Goal: Information Seeking & Learning: Learn about a topic

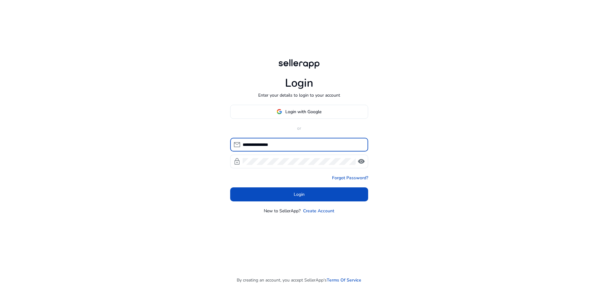
type input "**********"
click at [294, 196] on span "Login" at bounding box center [299, 194] width 11 height 7
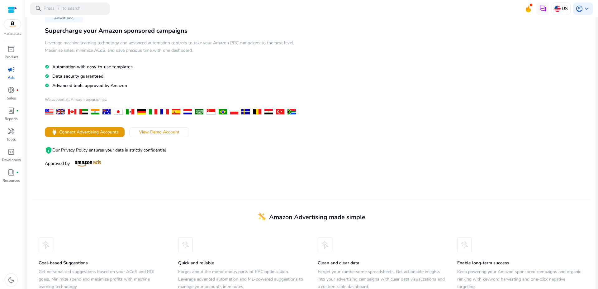
scroll to position [43, 0]
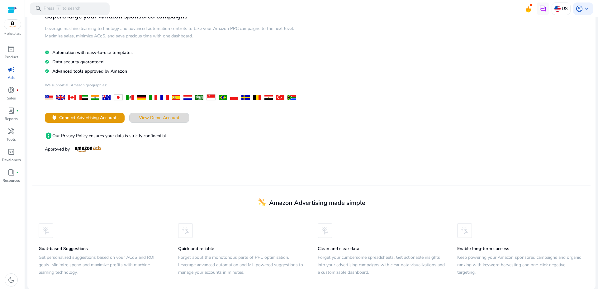
click at [155, 117] on span "View Demo Account" at bounding box center [159, 117] width 41 height 7
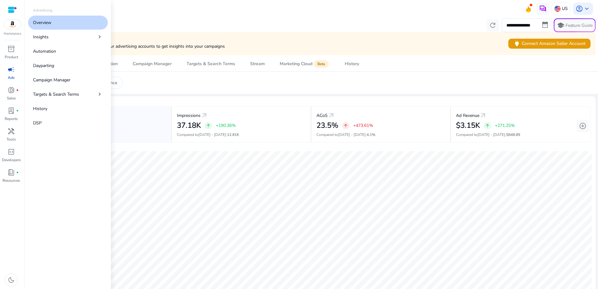
click at [8, 71] on span "campaign" at bounding box center [10, 69] width 7 height 7
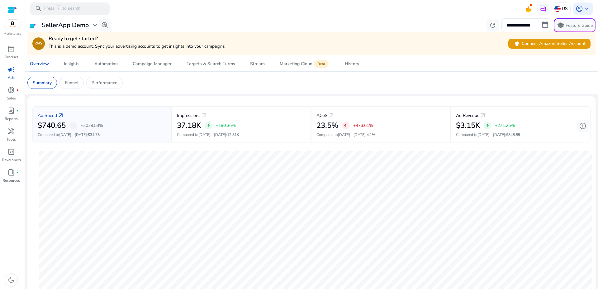
click at [8, 70] on span "campaign" at bounding box center [10, 69] width 7 height 7
click at [101, 64] on div "Automation" at bounding box center [105, 64] width 23 height 4
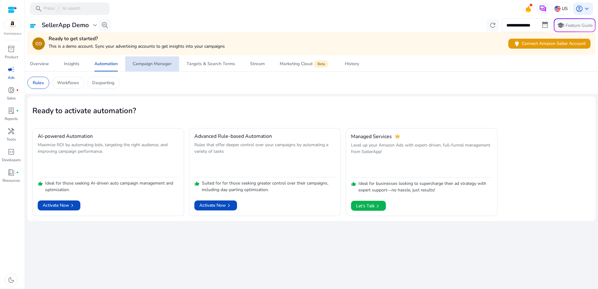
click at [145, 64] on div "Campaign Manager" at bounding box center [152, 64] width 39 height 4
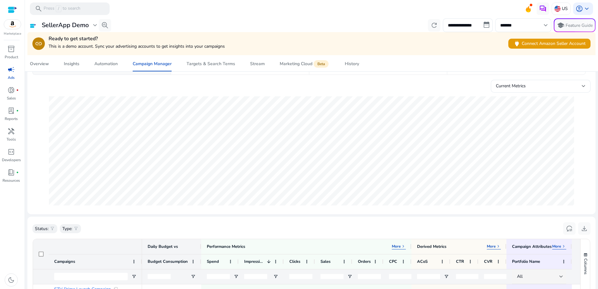
scroll to position [47, 0]
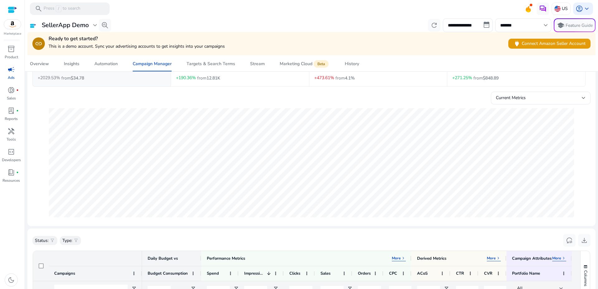
click at [12, 10] on div at bounding box center [12, 9] width 9 height 7
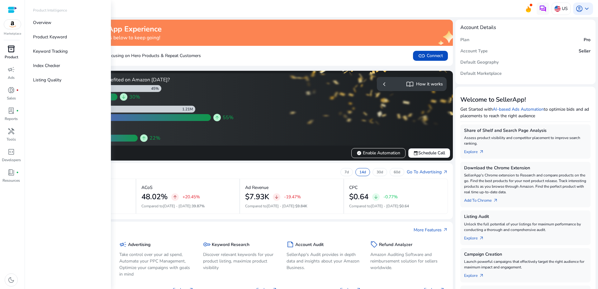
click at [4, 49] on div "inventory_2" at bounding box center [10, 49] width 17 height 10
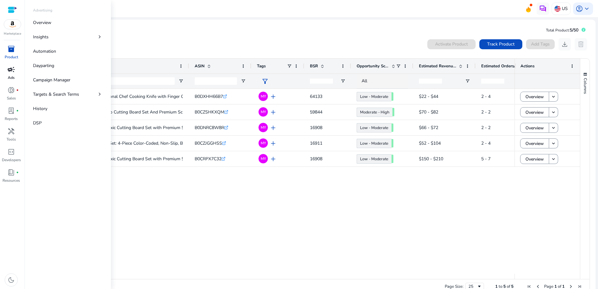
click at [11, 73] on span "campaign" at bounding box center [10, 69] width 7 height 7
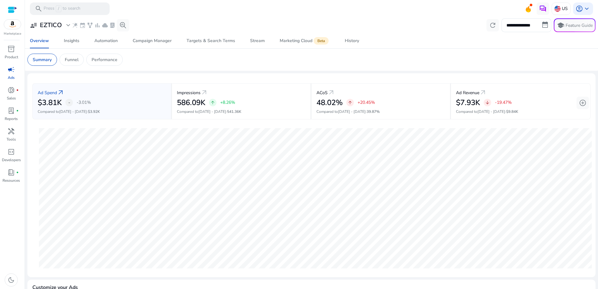
click at [12, 69] on span "campaign" at bounding box center [10, 69] width 7 height 7
click at [524, 8] on icon at bounding box center [528, 8] width 9 height 9
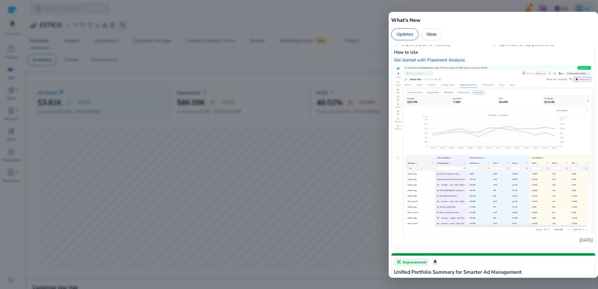
scroll to position [946, 0]
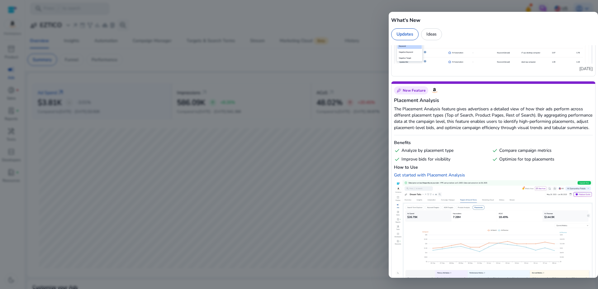
click at [476, 19] on h5 "What's New" at bounding box center [493, 20] width 204 height 7
click at [351, 21] on div at bounding box center [299, 144] width 598 height 289
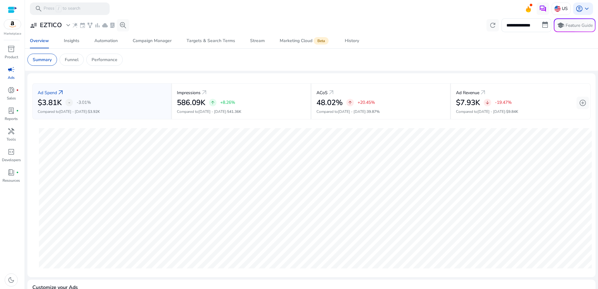
click at [11, 69] on span "campaign" at bounding box center [10, 69] width 7 height 7
click at [64, 41] on link "Insights" at bounding box center [71, 40] width 31 height 15
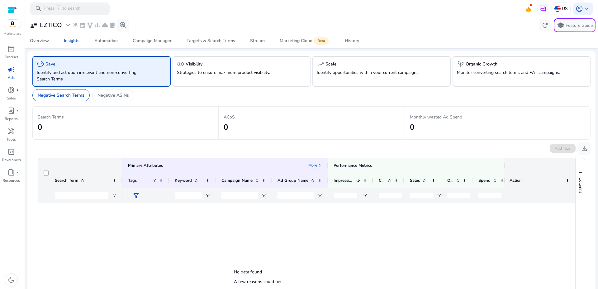
click at [111, 67] on div "savings Save" at bounding box center [102, 63] width 130 height 7
click at [202, 66] on div "visibility Visibility" at bounding box center [242, 63] width 130 height 7
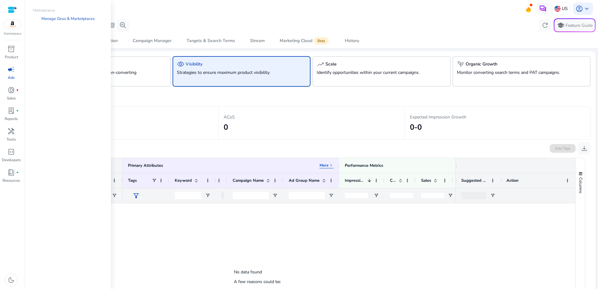
click at [12, 24] on img at bounding box center [12, 24] width 17 height 9
click at [12, 9] on div at bounding box center [12, 9] width 9 height 7
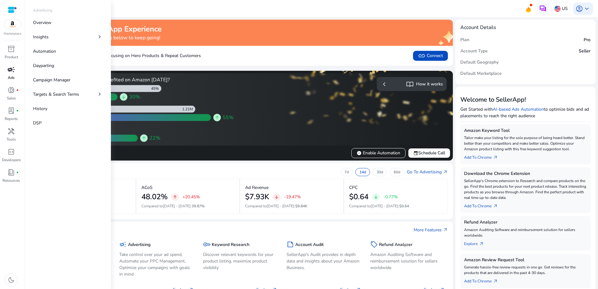
click at [7, 72] on span "campaign" at bounding box center [10, 69] width 7 height 7
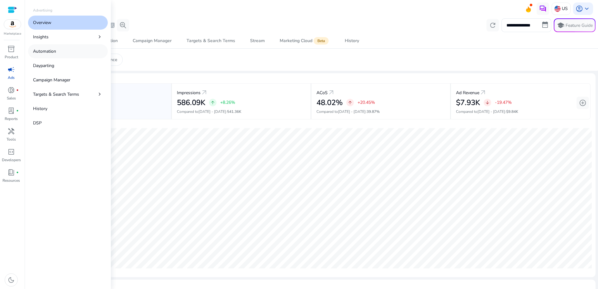
click at [44, 50] on p "Automation" at bounding box center [44, 51] width 23 height 7
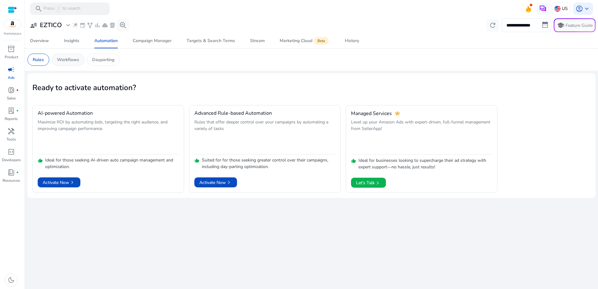
click at [68, 58] on p "Workflows" at bounding box center [68, 59] width 22 height 7
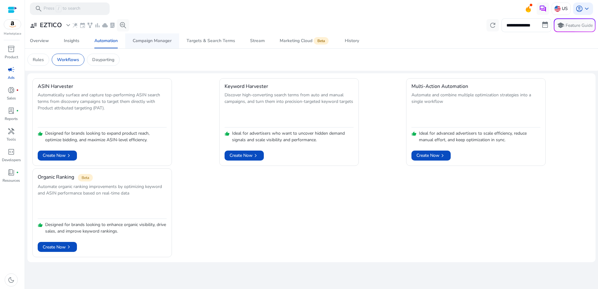
click at [141, 40] on div "Campaign Manager" at bounding box center [152, 41] width 39 height 4
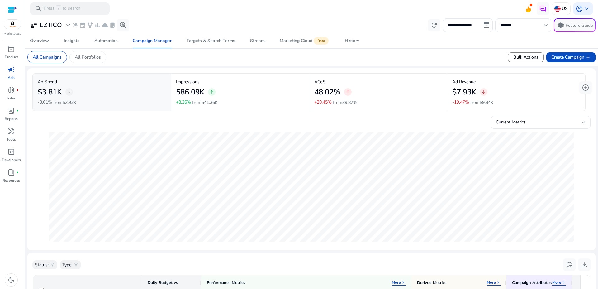
click at [7, 70] on span "campaign" at bounding box center [10, 69] width 7 height 7
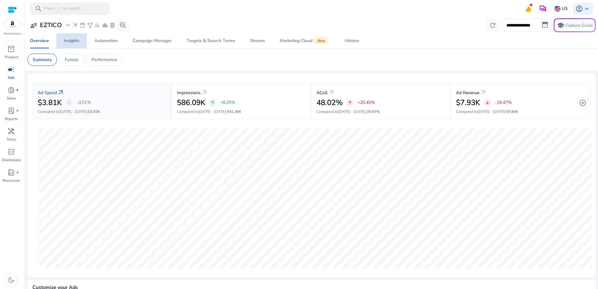
click at [69, 42] on div "Insights" at bounding box center [72, 41] width 16 height 4
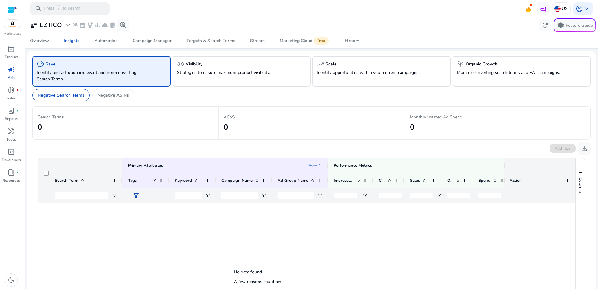
click at [53, 78] on p "Identify and act upon irrelevant and non-converting Search Terms" at bounding box center [91, 75] width 108 height 13
click at [184, 74] on p "Strategies to ensure maximum product visibility." at bounding box center [231, 72] width 108 height 7
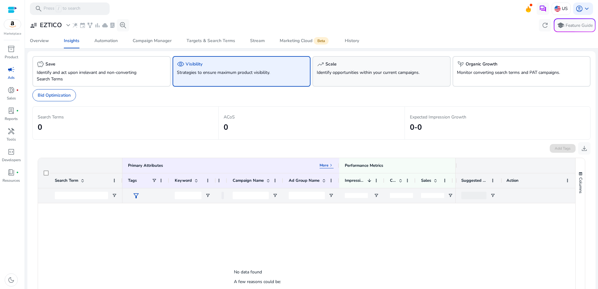
click at [327, 69] on p "Identify opportunities within your current campaigns." at bounding box center [371, 72] width 108 height 7
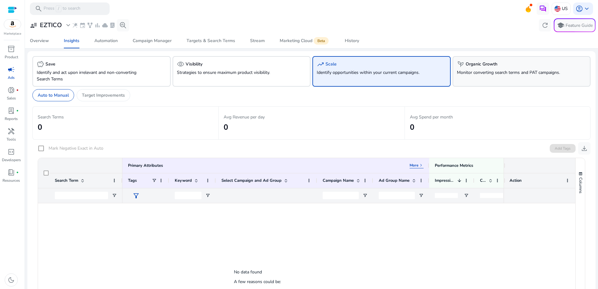
click at [461, 72] on p "Monitor converting search terms and PAT campaigns." at bounding box center [511, 72] width 108 height 7
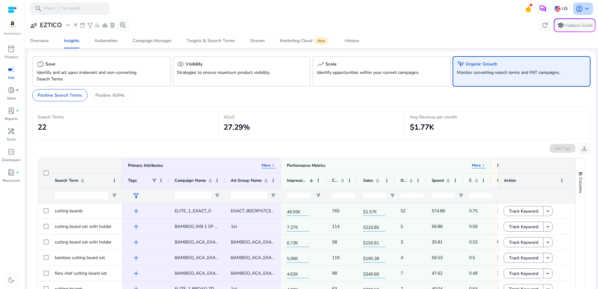
click at [578, 7] on span "account_circle" at bounding box center [579, 8] width 7 height 7
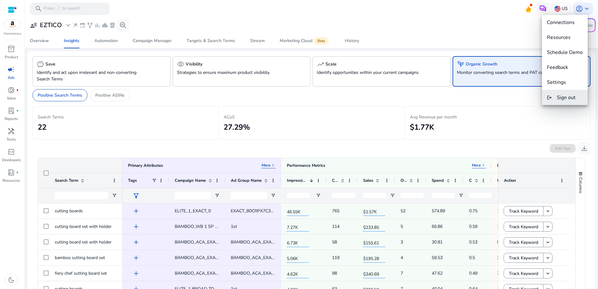
click at [570, 98] on span "Sign out" at bounding box center [566, 97] width 19 height 7
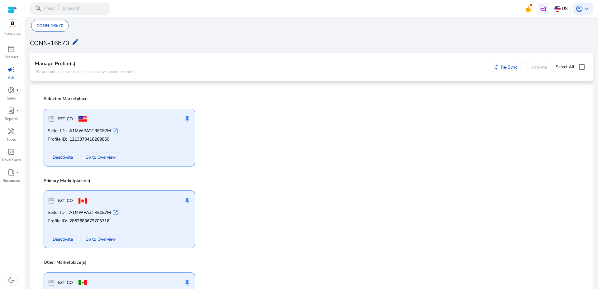
click at [9, 69] on span "campaign" at bounding box center [10, 69] width 7 height 7
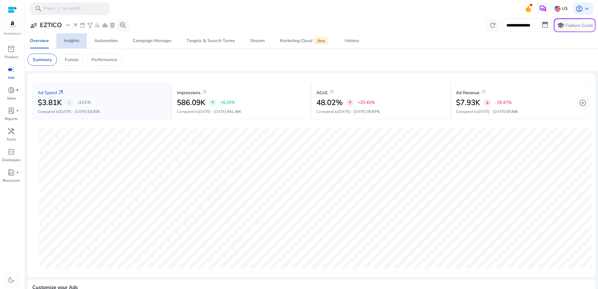
click at [70, 41] on div "Insights" at bounding box center [72, 41] width 16 height 4
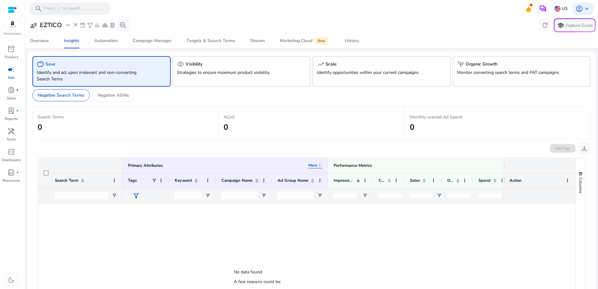
click at [108, 70] on p "Identify and act upon irrelevant and non-converting Search Terms" at bounding box center [91, 75] width 108 height 13
click at [103, 40] on div "Automation" at bounding box center [105, 41] width 23 height 4
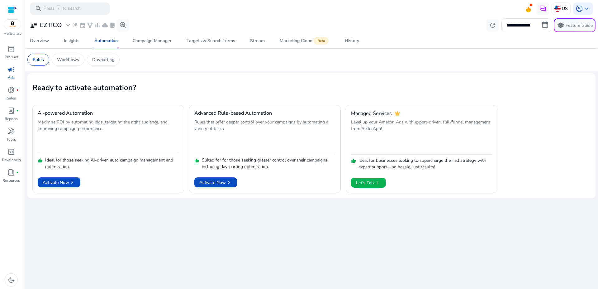
click at [10, 68] on span "campaign" at bounding box center [10, 69] width 7 height 7
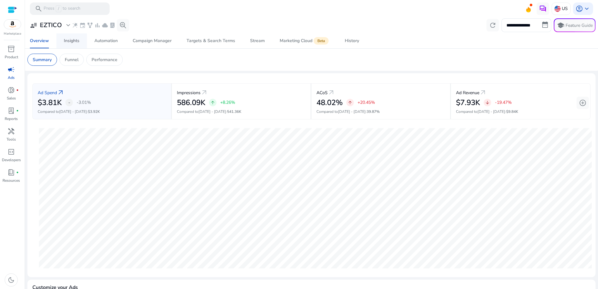
click at [66, 40] on div "Insights" at bounding box center [72, 41] width 16 height 4
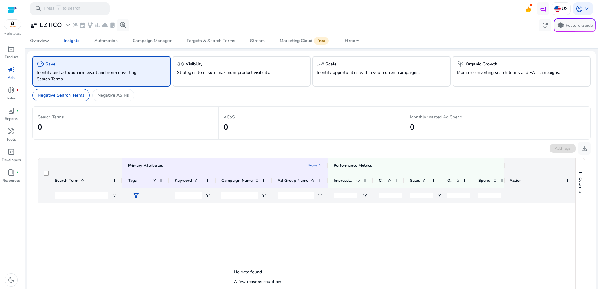
click at [122, 72] on p "Identify and act upon irrelevant and non-converting Search Terms" at bounding box center [91, 75] width 108 height 13
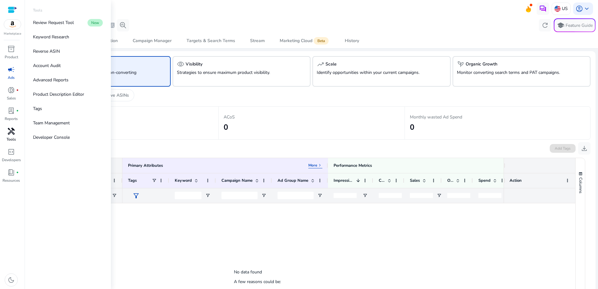
click at [11, 131] on span "handyman" at bounding box center [10, 130] width 7 height 7
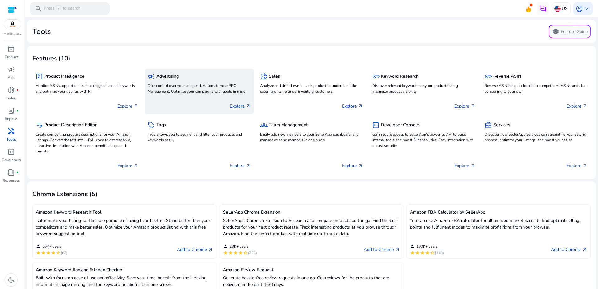
click at [185, 87] on p "Take control over your ad spend, Automate your PPC Management, Optimize your ca…" at bounding box center [199, 88] width 103 height 11
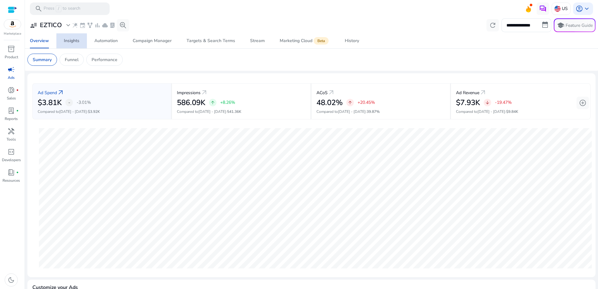
click at [74, 41] on div "Insights" at bounding box center [72, 41] width 16 height 4
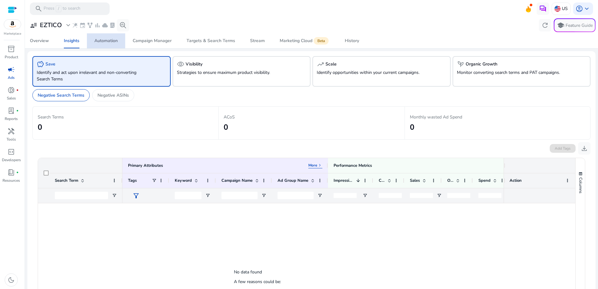
click at [111, 44] on span "Automation" at bounding box center [105, 40] width 23 height 15
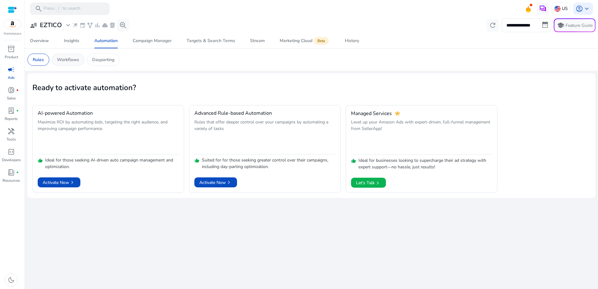
click at [72, 59] on p "Workflows" at bounding box center [68, 59] width 22 height 7
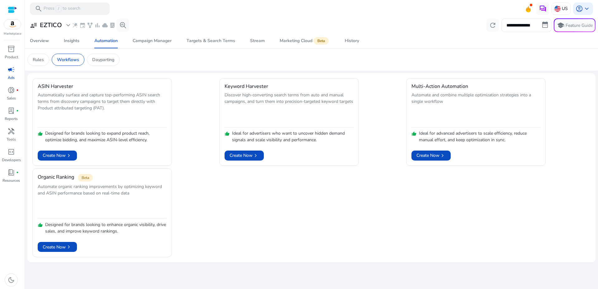
click at [9, 72] on span "campaign" at bounding box center [10, 69] width 7 height 7
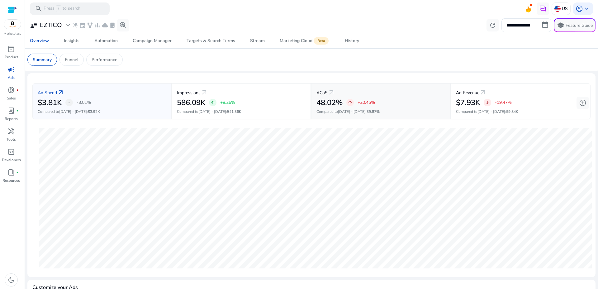
click at [365, 104] on p "+20.45%" at bounding box center [366, 102] width 17 height 4
click at [348, 39] on div "History" at bounding box center [352, 41] width 14 height 4
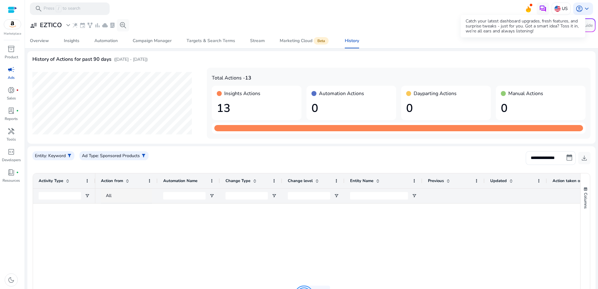
click at [528, 10] on icon at bounding box center [529, 10] width 2 height 3
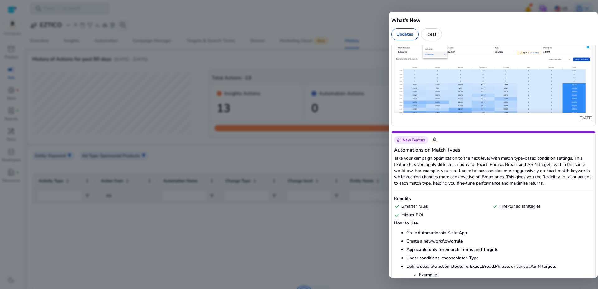
scroll to position [165, 0]
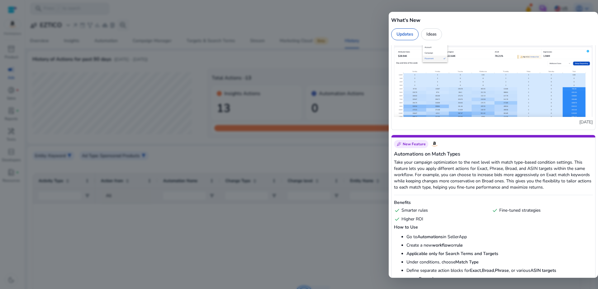
click at [350, 28] on div at bounding box center [299, 144] width 598 height 289
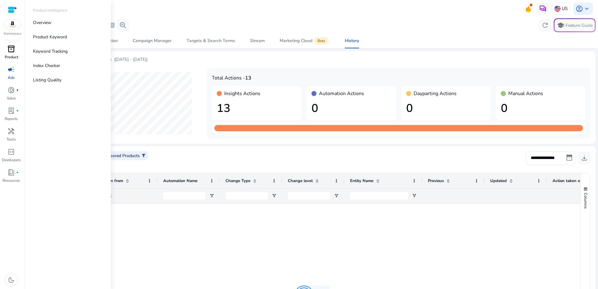
click at [13, 52] on span "inventory_2" at bounding box center [10, 48] width 7 height 7
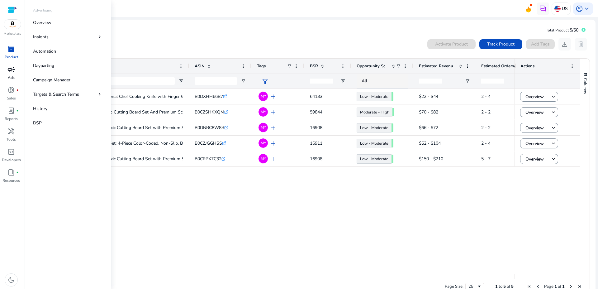
click at [8, 71] on span "campaign" at bounding box center [10, 69] width 7 height 7
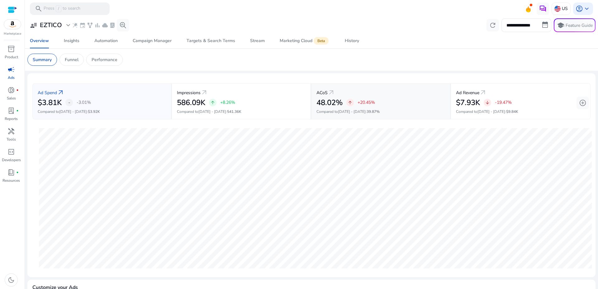
click at [330, 103] on h2 "48.02%" at bounding box center [330, 102] width 26 height 9
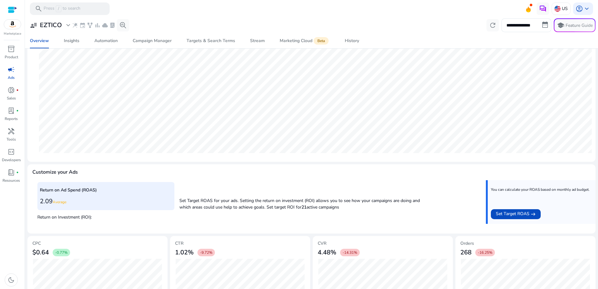
scroll to position [147, 0]
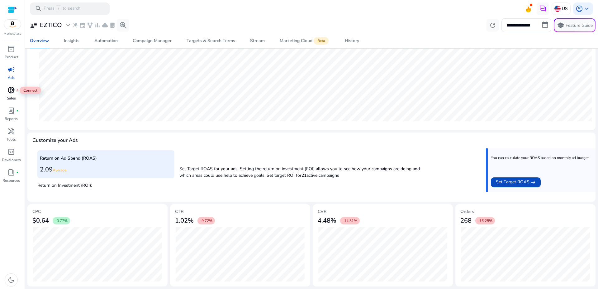
click at [10, 90] on span "donut_small" at bounding box center [10, 89] width 7 height 7
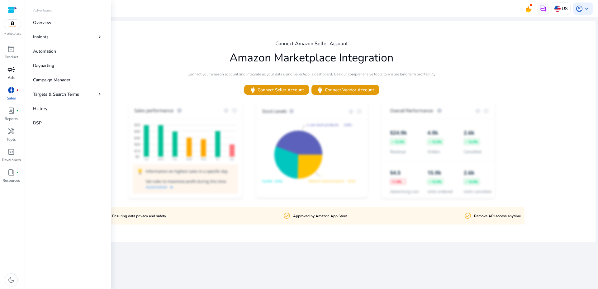
click at [12, 74] on div "campaign" at bounding box center [10, 70] width 17 height 10
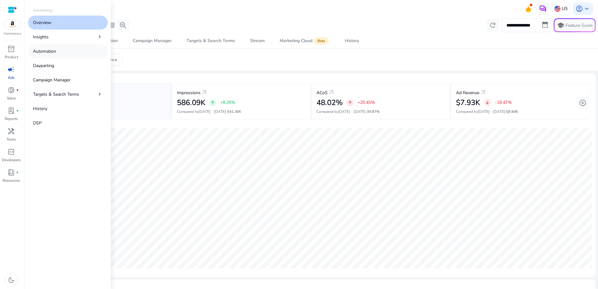
click at [47, 49] on p "Automation" at bounding box center [44, 51] width 23 height 7
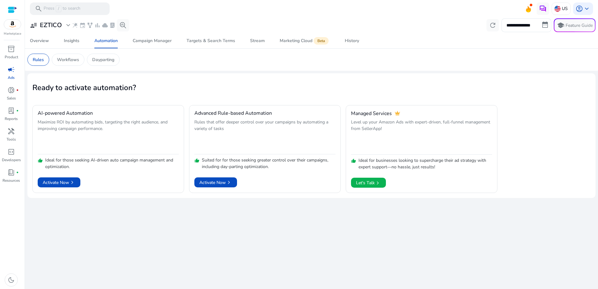
click at [10, 69] on span "campaign" at bounding box center [10, 69] width 7 height 7
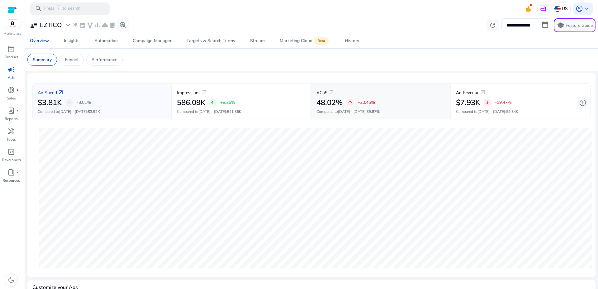
click at [324, 98] on h2 "48.02%" at bounding box center [330, 102] width 26 height 9
click at [75, 37] on span "Insights" at bounding box center [72, 40] width 16 height 15
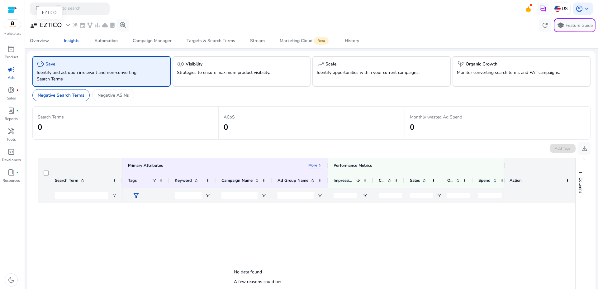
click at [68, 26] on span "expand_more" at bounding box center [68, 25] width 7 height 7
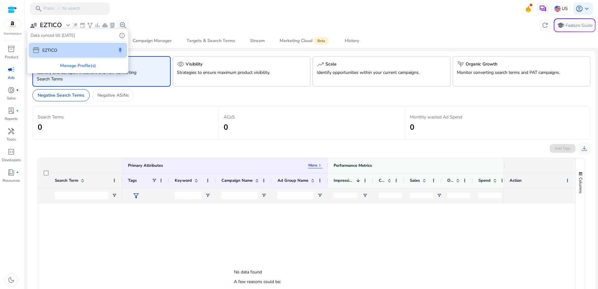
click at [68, 26] on div at bounding box center [299, 144] width 598 height 289
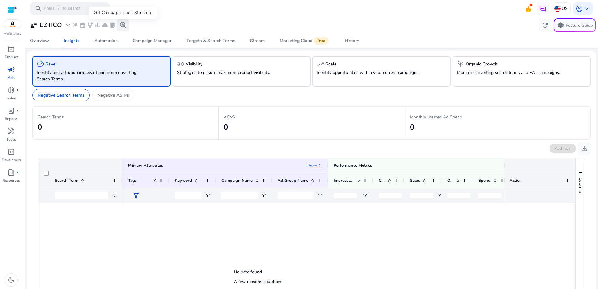
click at [122, 25] on span "search_insights" at bounding box center [122, 25] width 7 height 7
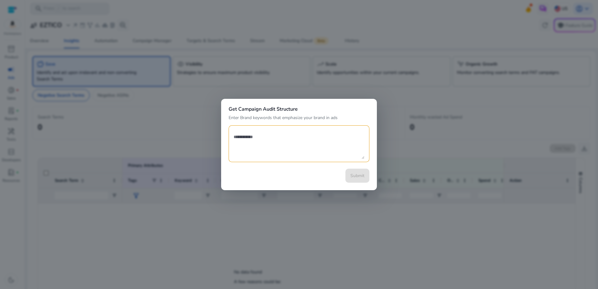
click at [154, 114] on div at bounding box center [299, 144] width 598 height 289
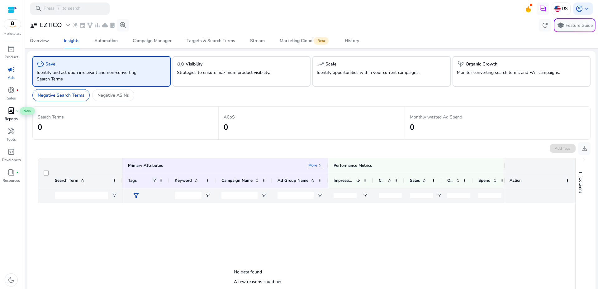
click at [10, 112] on span "lab_profile" at bounding box center [10, 110] width 7 height 7
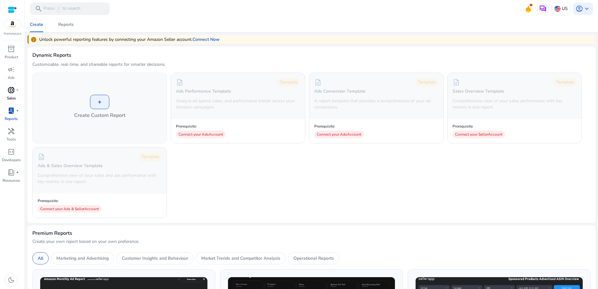
click at [7, 93] on span "donut_small" at bounding box center [10, 89] width 7 height 7
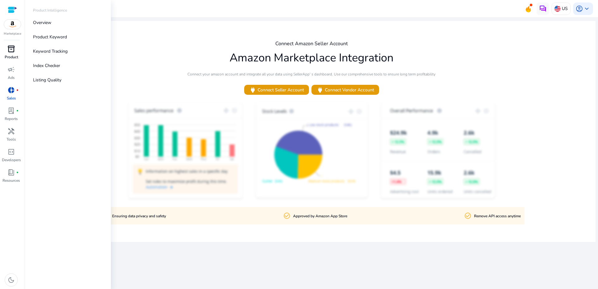
click at [10, 52] on span "inventory_2" at bounding box center [10, 48] width 7 height 7
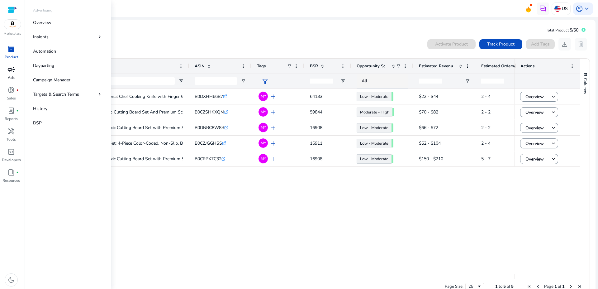
click at [8, 73] on span "campaign" at bounding box center [10, 69] width 7 height 7
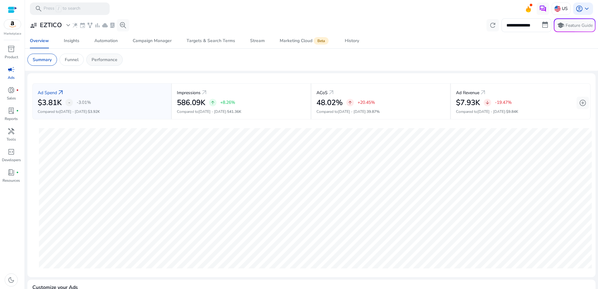
click at [105, 63] on div "Performance" at bounding box center [104, 60] width 36 height 12
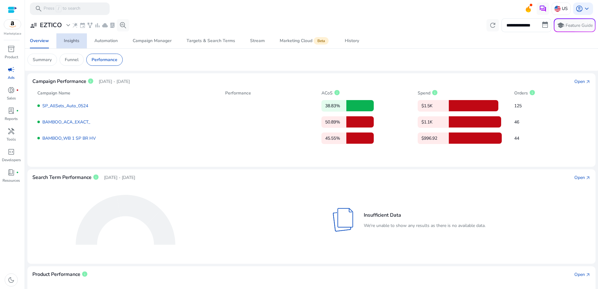
click at [78, 41] on div "Insights" at bounding box center [72, 41] width 16 height 4
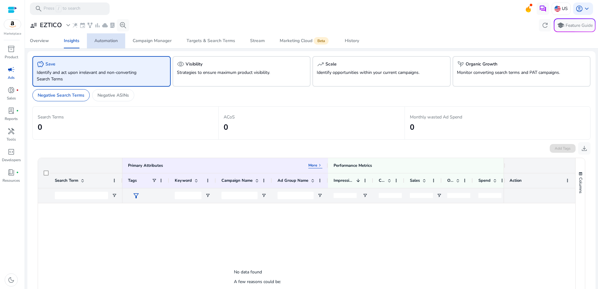
click at [108, 41] on div "Automation" at bounding box center [105, 41] width 23 height 4
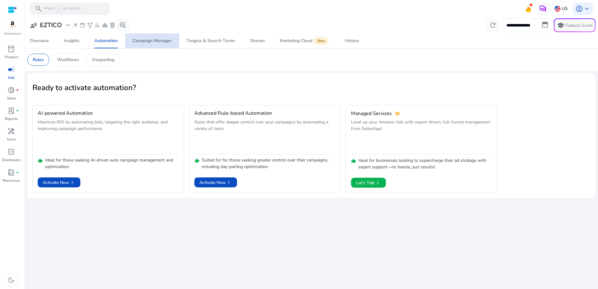
click at [146, 43] on div "Campaign Manager" at bounding box center [152, 41] width 39 height 4
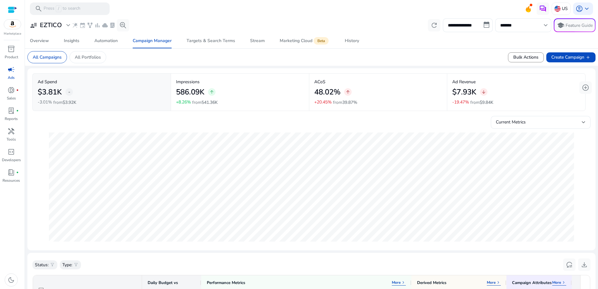
click at [326, 97] on h2 "48.02%" at bounding box center [327, 92] width 26 height 9
click at [88, 55] on p "All Portfolios" at bounding box center [88, 57] width 26 height 7
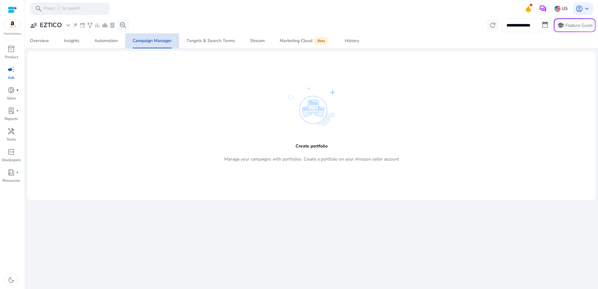
click at [148, 43] on div "Campaign Manager" at bounding box center [152, 41] width 39 height 4
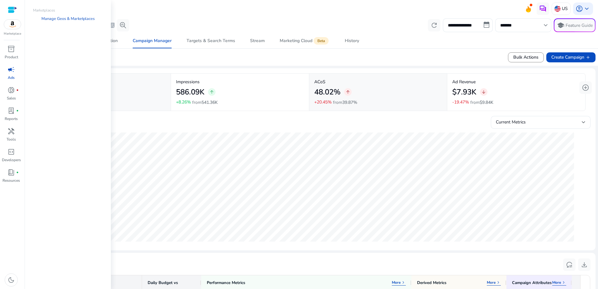
click at [11, 9] on div at bounding box center [12, 9] width 9 height 7
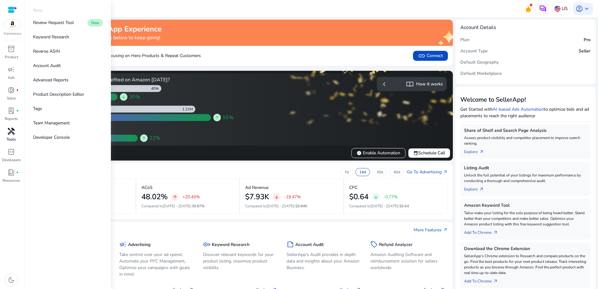
click at [12, 134] on span "handyman" at bounding box center [10, 130] width 7 height 7
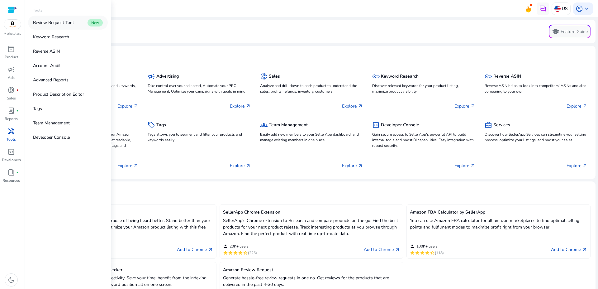
click at [68, 23] on p "Review Request Tool" at bounding box center [53, 22] width 41 height 7
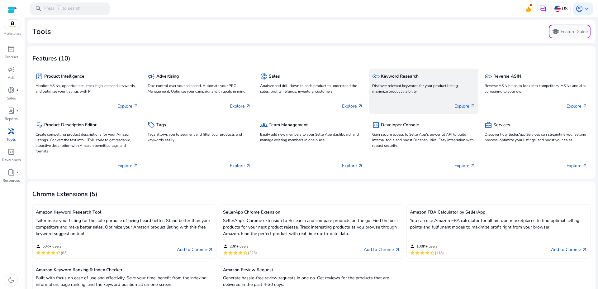
click at [402, 79] on h5 "Keyword Research" at bounding box center [400, 76] width 38 height 5
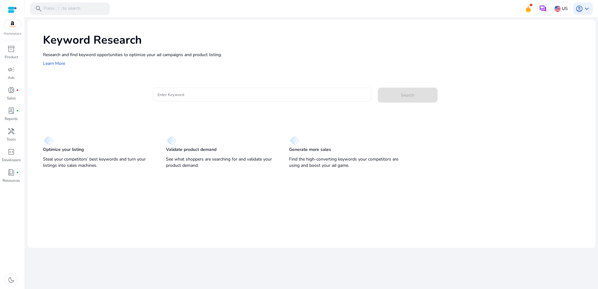
click at [45, 145] on img at bounding box center [48, 140] width 10 height 9
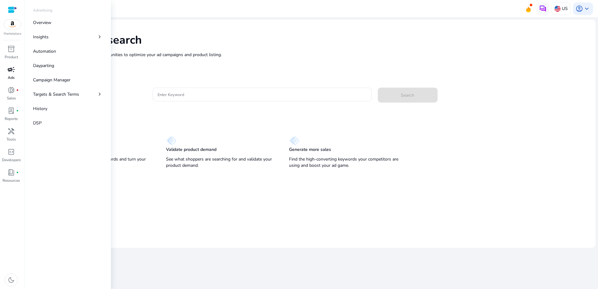
click at [9, 70] on span "campaign" at bounding box center [10, 69] width 7 height 7
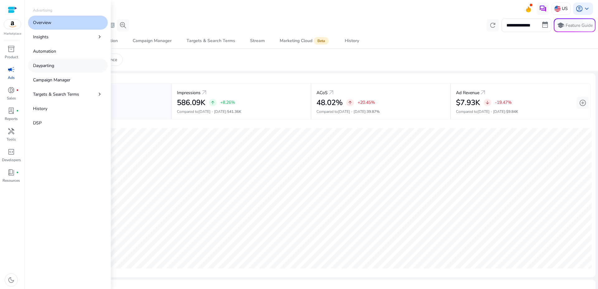
click at [49, 64] on p "Dayparting" at bounding box center [43, 65] width 21 height 7
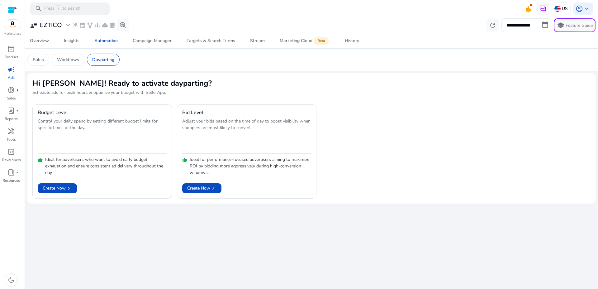
click at [7, 71] on span "campaign" at bounding box center [10, 69] width 7 height 7
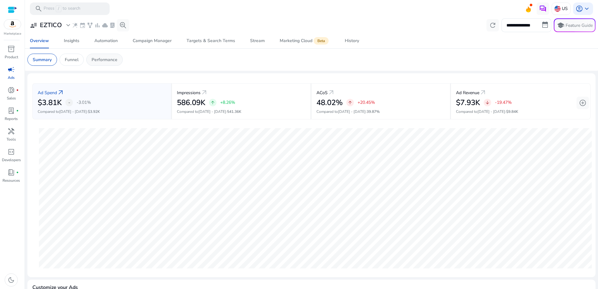
click at [103, 58] on p "Performance" at bounding box center [105, 59] width 26 height 7
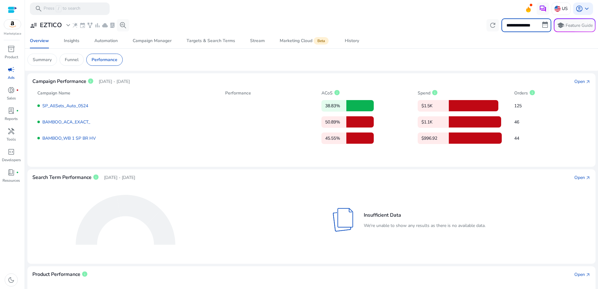
click at [524, 26] on input "**********" at bounding box center [527, 25] width 50 height 14
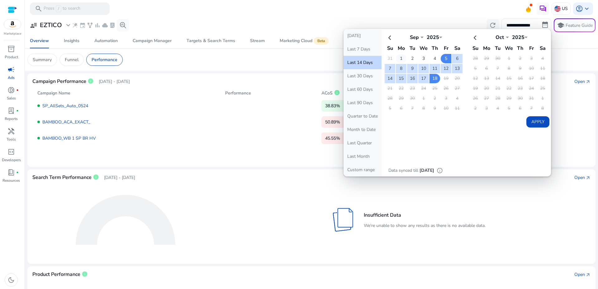
click at [396, 57] on td "1" at bounding box center [401, 58] width 11 height 9
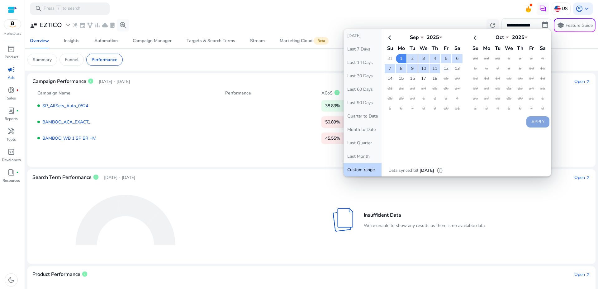
click at [442, 67] on td "12" at bounding box center [446, 68] width 11 height 9
click at [537, 121] on button "Apply" at bounding box center [538, 121] width 23 height 11
type input "**********"
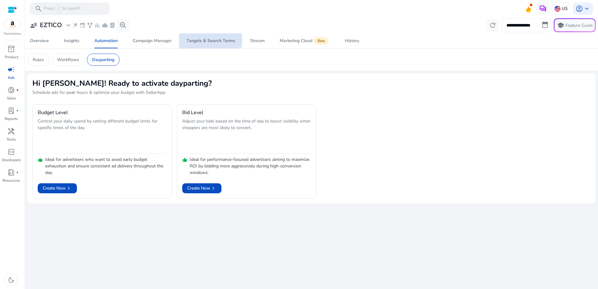
click at [203, 40] on div "Targets & Search Terms" at bounding box center [211, 41] width 49 height 4
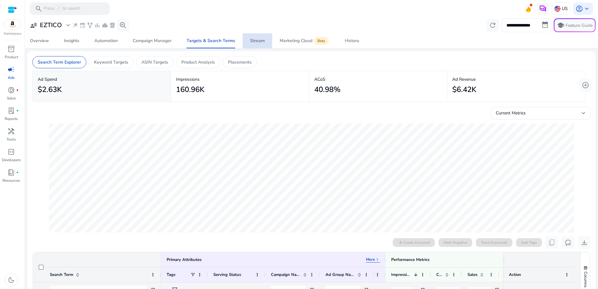
click at [256, 42] on div "Stream" at bounding box center [257, 41] width 15 height 4
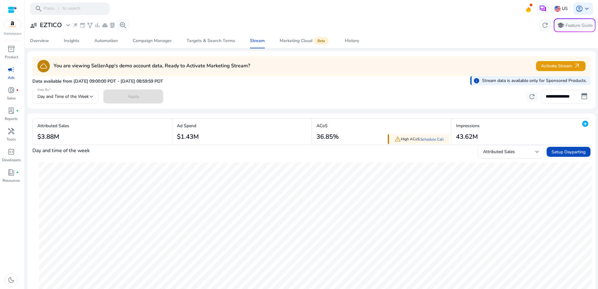
click at [7, 73] on span "campaign" at bounding box center [10, 69] width 7 height 7
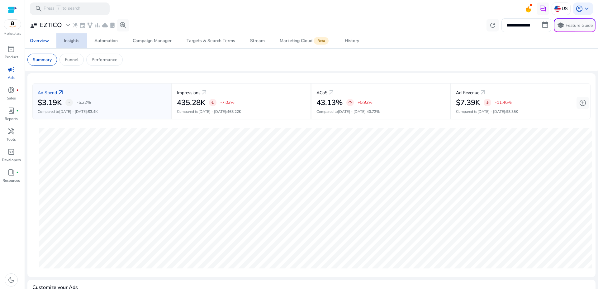
click at [69, 43] on div "Insights" at bounding box center [72, 41] width 16 height 4
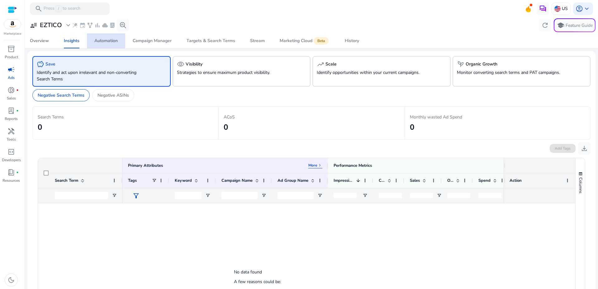
click at [96, 41] on div "Automation" at bounding box center [105, 41] width 23 height 4
